Goal: Find specific page/section: Find specific page/section

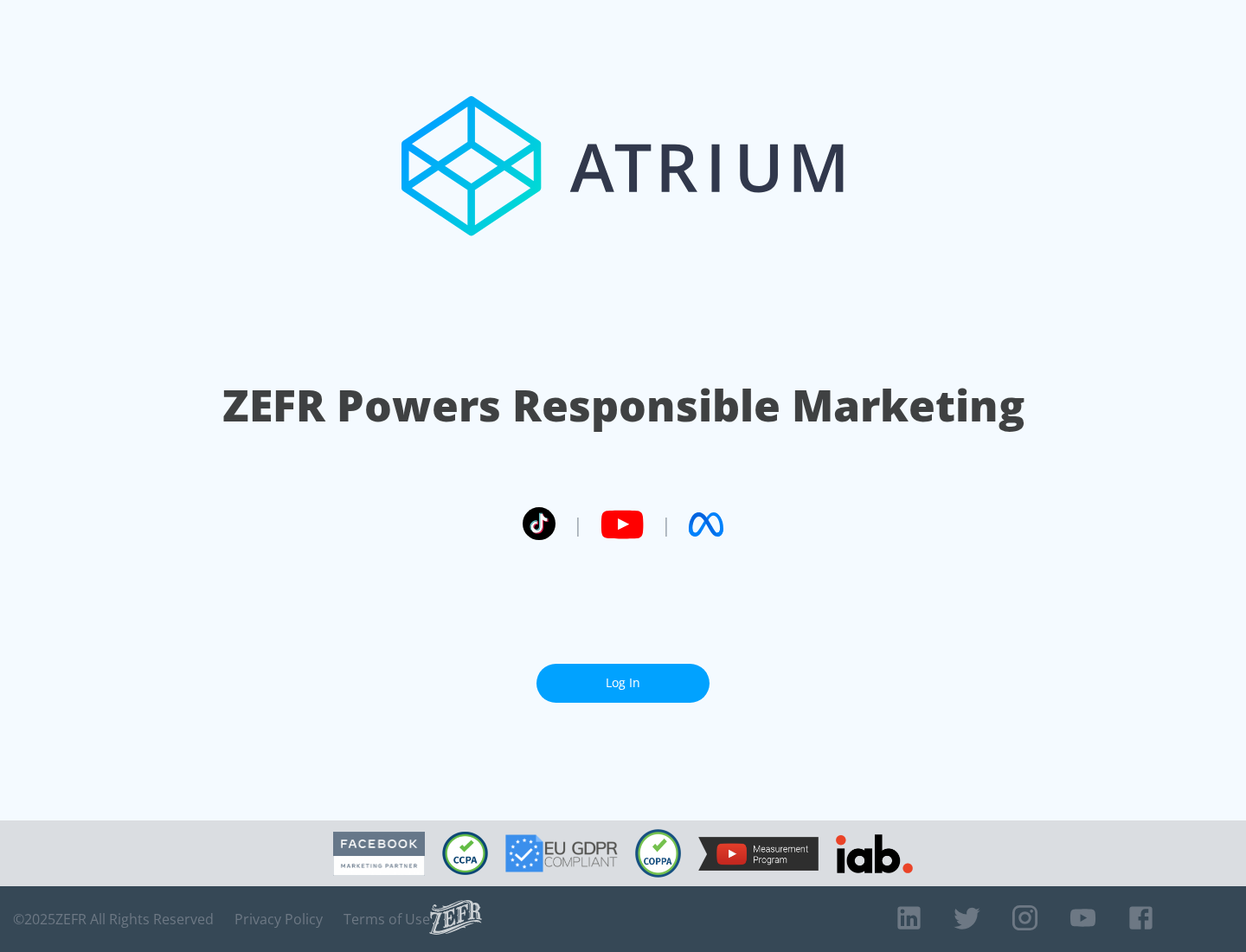
click at [623, 682] on link "Log In" at bounding box center [623, 683] width 173 height 39
